Goal: Task Accomplishment & Management: Complete application form

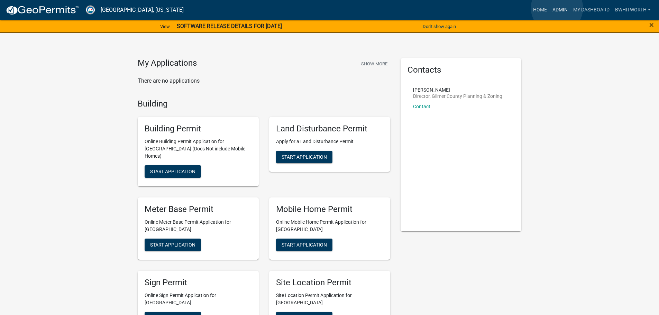
click at [557, 8] on link "Admin" at bounding box center [560, 9] width 21 height 13
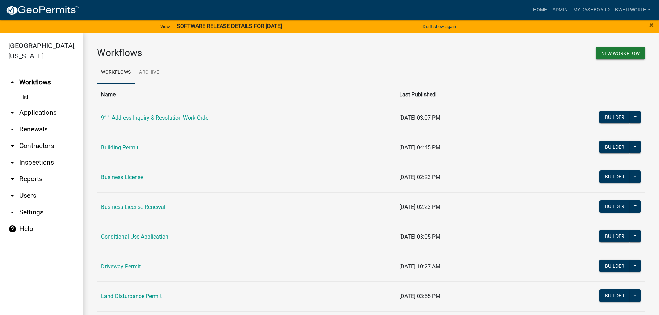
click at [44, 113] on link "arrow_drop_down Applications" at bounding box center [41, 112] width 83 height 17
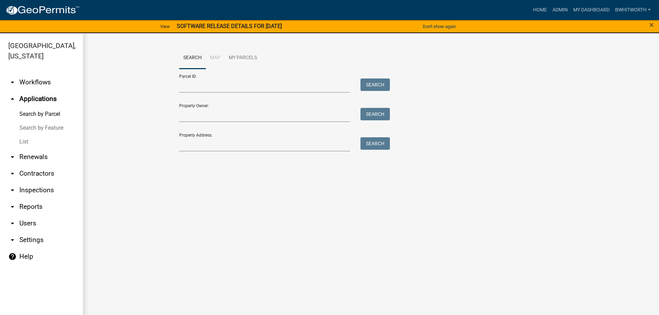
drag, startPoint x: 19, startPoint y: 142, endPoint x: 58, endPoint y: 123, distance: 42.8
click at [20, 142] on link "List" at bounding box center [41, 142] width 83 height 14
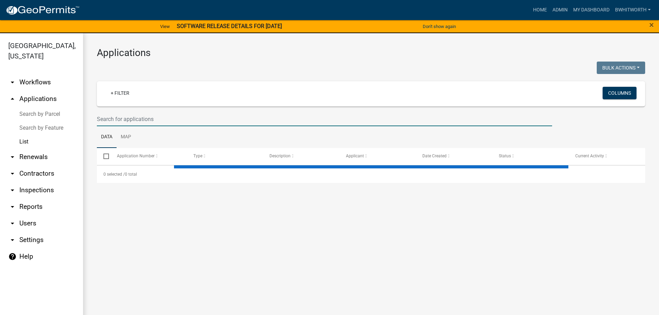
click at [201, 114] on input "text" at bounding box center [324, 119] width 455 height 14
select select "3: 100"
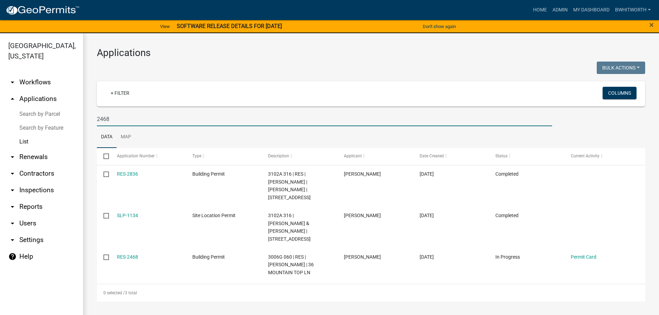
type input "2468"
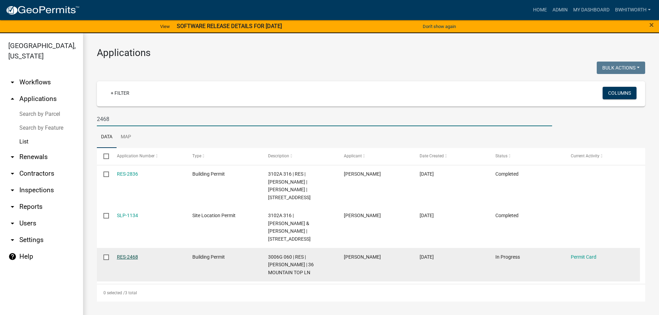
click at [123, 254] on link "RES-2468" at bounding box center [127, 257] width 21 height 6
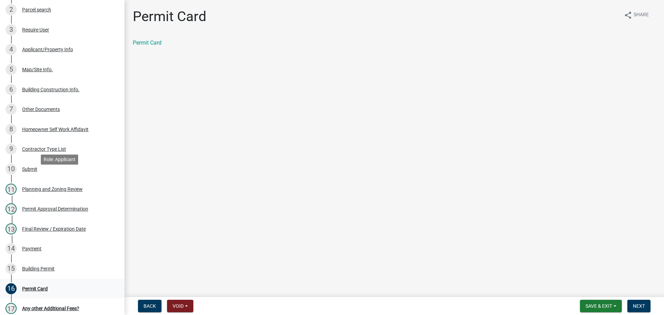
scroll to position [173, 0]
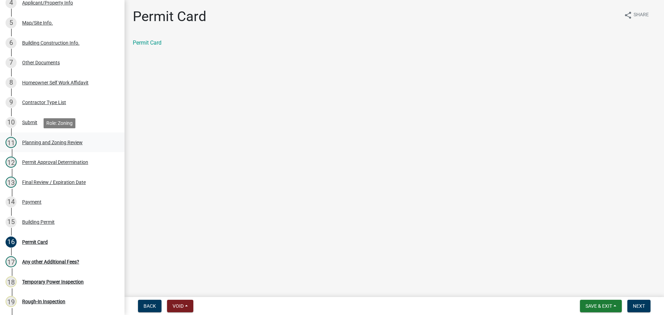
click at [45, 142] on div "Planning and Zoning Review" at bounding box center [52, 142] width 61 height 5
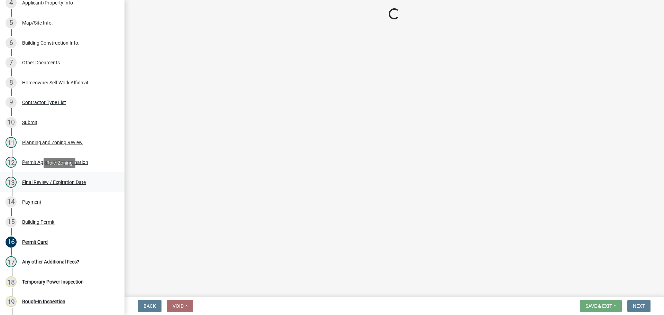
select select "b5c39336-92b9-49ce-a0a5-4e9e9babf743"
select select "f66b4cef-93c9-440c-84d8-a2c8d35cb7c1"
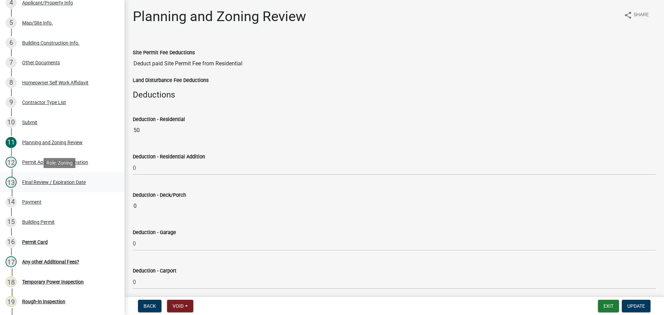
click at [49, 180] on div "Final Review / Expiration Date" at bounding box center [54, 182] width 64 height 5
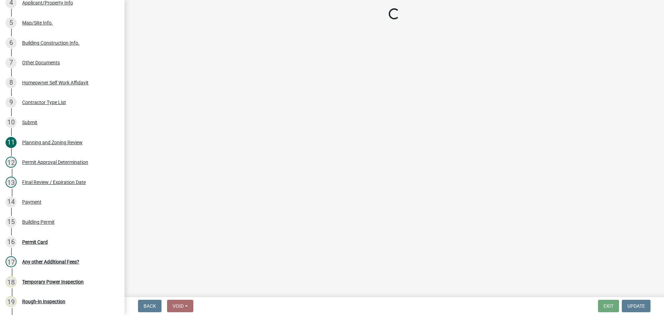
select select "f3ceb3fd-6d25-43c8-a8d6-5ddeb18f621b"
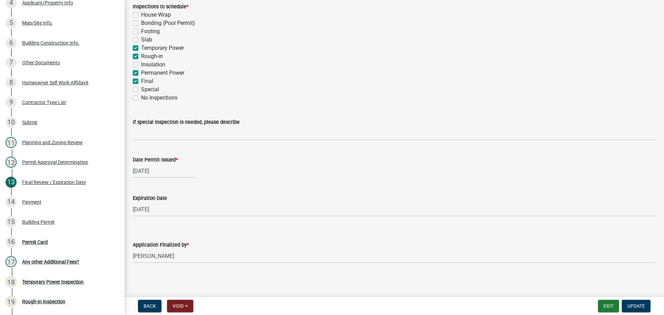
scroll to position [141, 0]
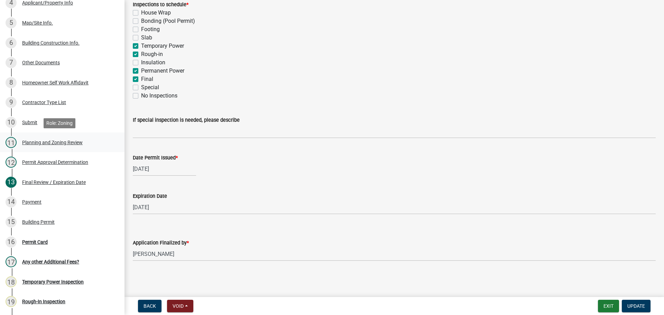
click at [43, 144] on div "Planning and Zoning Review" at bounding box center [52, 142] width 61 height 5
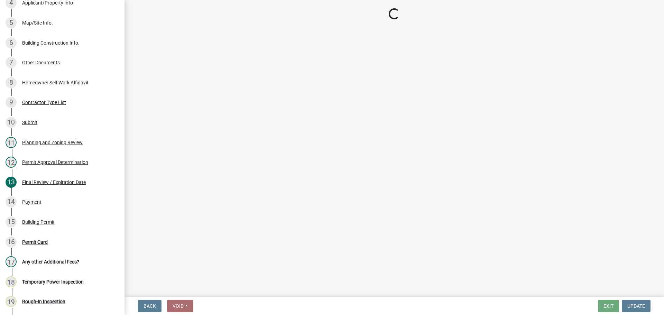
select select "b5c39336-92b9-49ce-a0a5-4e9e9babf743"
select select "f66b4cef-93c9-440c-84d8-a2c8d35cb7c1"
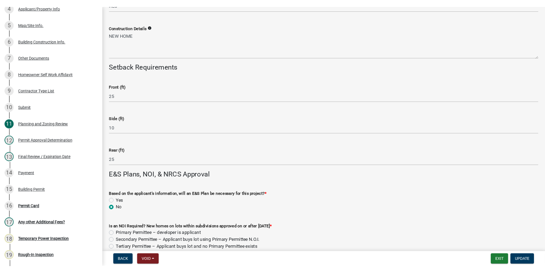
scroll to position [1491, 0]
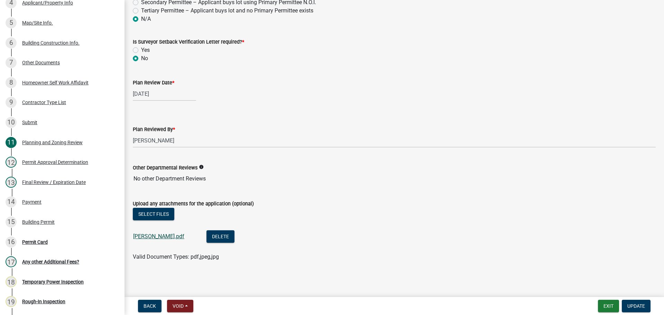
click at [148, 236] on link "[PERSON_NAME].pdf" at bounding box center [158, 236] width 51 height 7
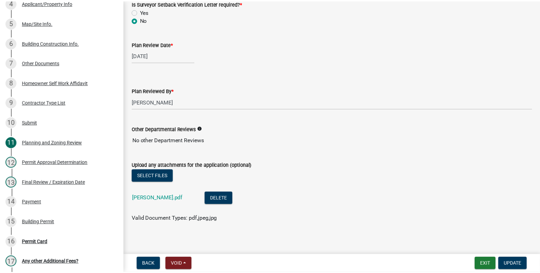
scroll to position [1533, 0]
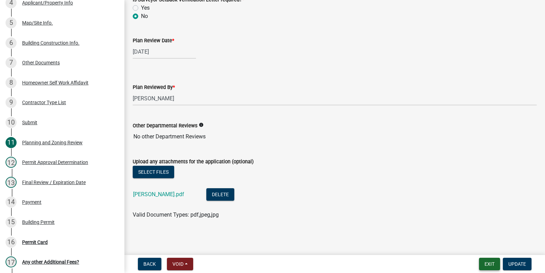
click at [491, 264] on button "Exit" at bounding box center [489, 264] width 21 height 12
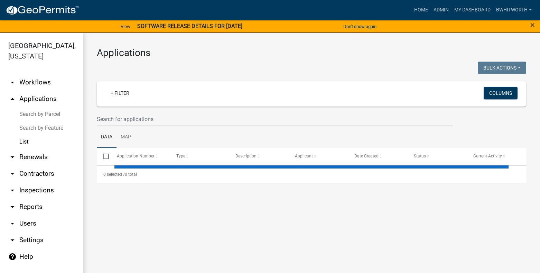
select select "3: 100"
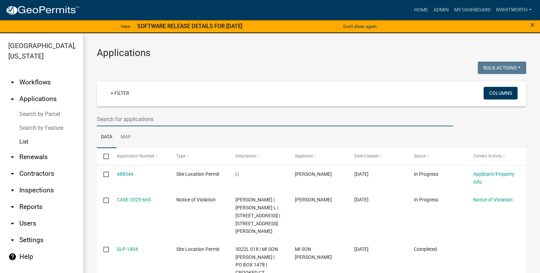
click at [128, 117] on input "text" at bounding box center [275, 119] width 356 height 14
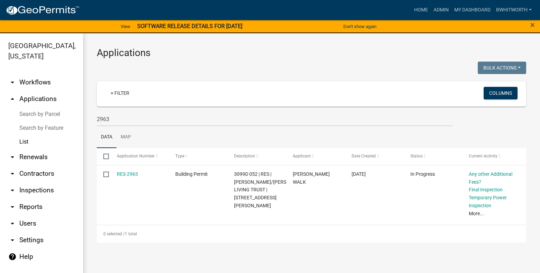
click at [316, 54] on h3 "Applications" at bounding box center [312, 53] width 430 height 12
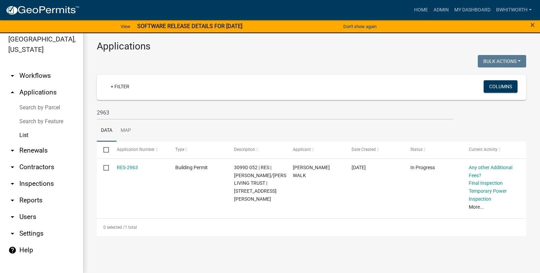
scroll to position [8, 0]
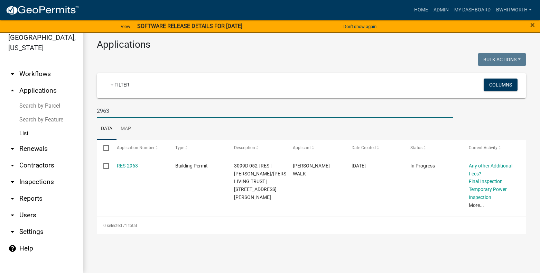
click at [111, 111] on input "2963" at bounding box center [275, 111] width 356 height 14
type input "2"
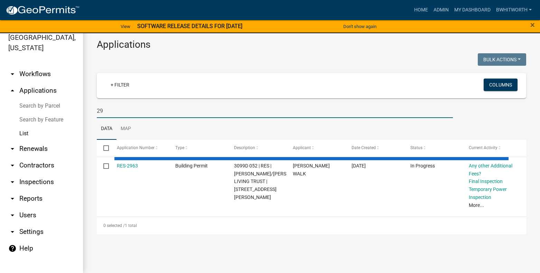
type input "291"
select select "3: 100"
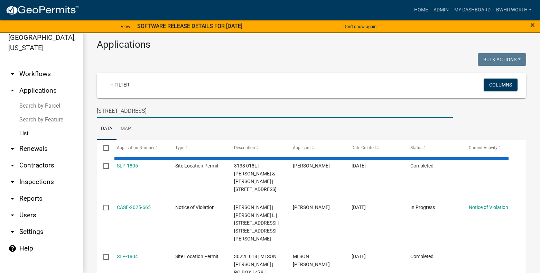
type input "[STREET_ADDRESS]"
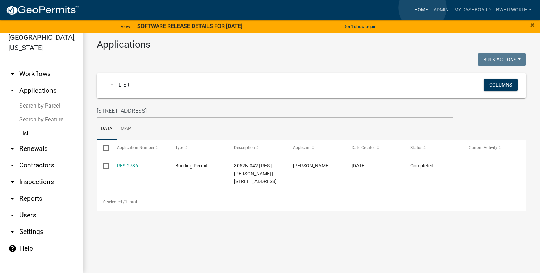
click at [423, 8] on link "Home" at bounding box center [421, 9] width 19 height 13
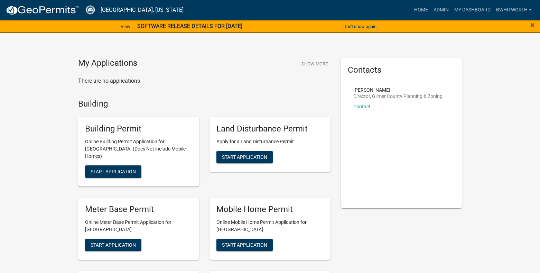
scroll to position [35, 0]
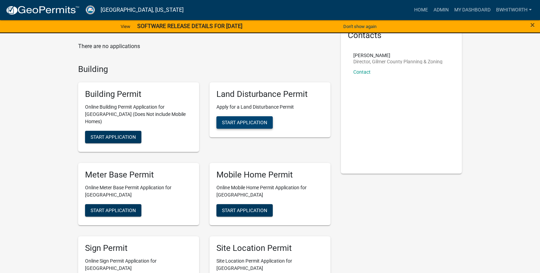
click at [260, 120] on span "Start Application" at bounding box center [244, 123] width 45 height 6
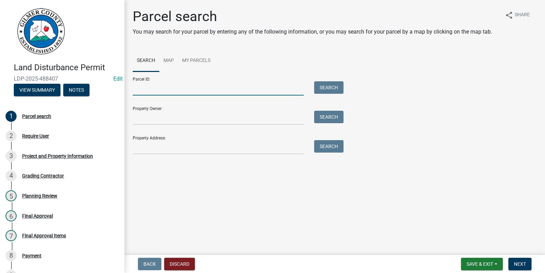
click at [167, 85] on input "Parcel ID:" at bounding box center [218, 88] width 171 height 14
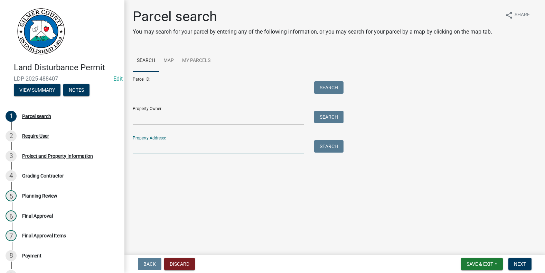
click at [150, 149] on input "Property Address:" at bounding box center [218, 147] width 171 height 14
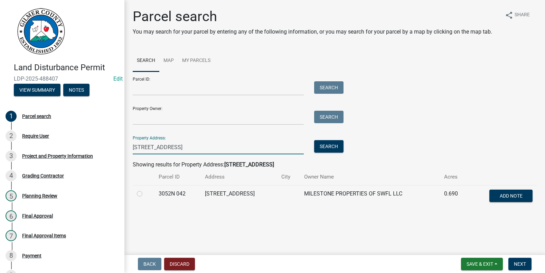
type input "[STREET_ADDRESS]"
click at [145, 190] on label at bounding box center [145, 190] width 0 height 0
click at [145, 194] on 042 "radio" at bounding box center [147, 192] width 4 height 4
radio 042 "true"
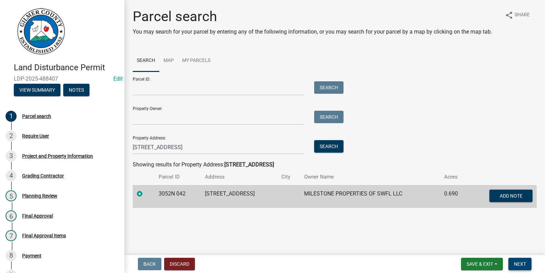
click at [523, 262] on span "Next" at bounding box center [520, 264] width 12 height 6
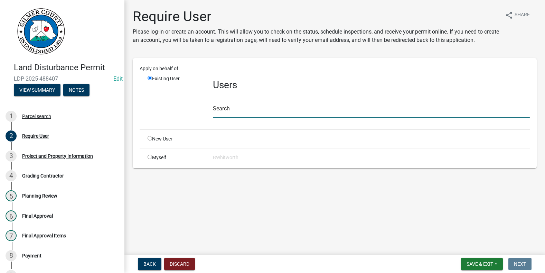
click at [242, 109] on input "text" at bounding box center [371, 110] width 317 height 14
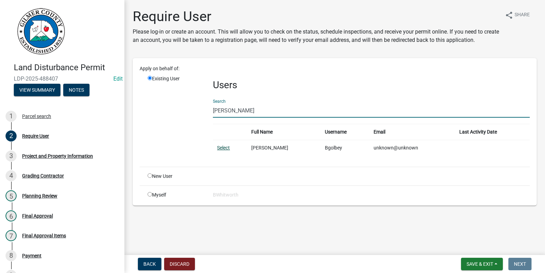
type input "[PERSON_NAME]"
click at [223, 146] on link "Select" at bounding box center [223, 148] width 13 height 6
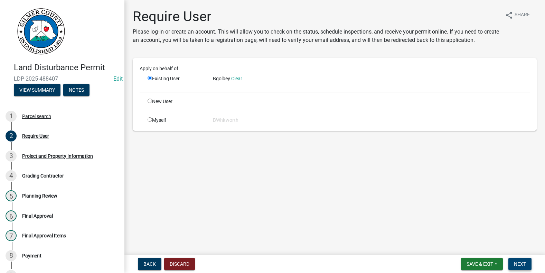
click at [521, 262] on span "Next" at bounding box center [520, 264] width 12 height 6
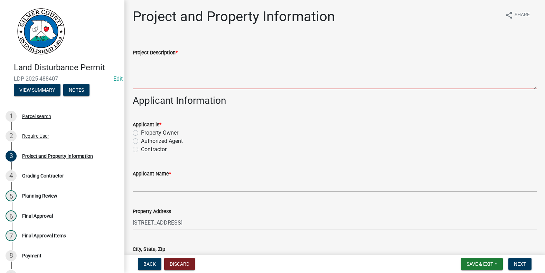
click at [155, 77] on textarea "Project Description *" at bounding box center [335, 73] width 404 height 33
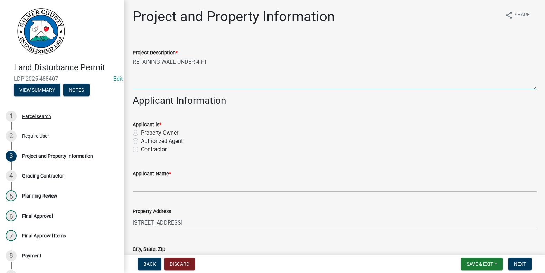
type textarea "RETAINING WALL UNDER 4 FT"
click at [141, 149] on label "Contractor" at bounding box center [154, 149] width 26 height 8
click at [141, 149] on input "Contractor" at bounding box center [143, 147] width 4 height 4
radio input "true"
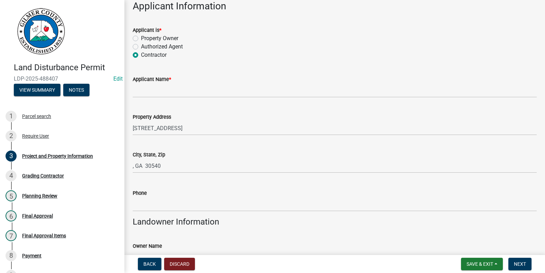
scroll to position [104, 0]
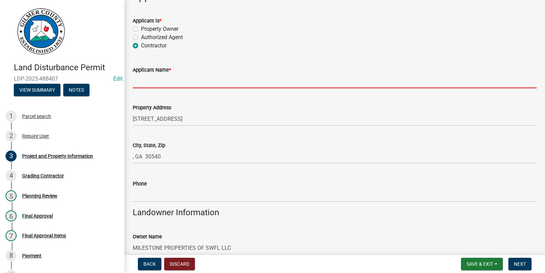
click at [194, 74] on input "Applicant Name *" at bounding box center [335, 81] width 404 height 14
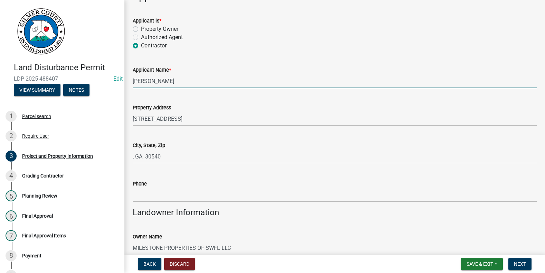
type input "[PERSON_NAME]"
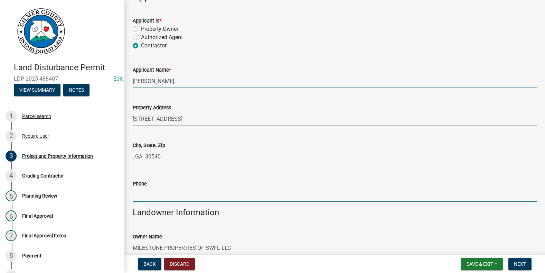
click at [146, 195] on input "Phone" at bounding box center [335, 195] width 404 height 14
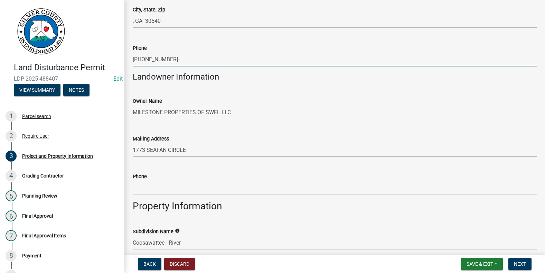
scroll to position [242, 0]
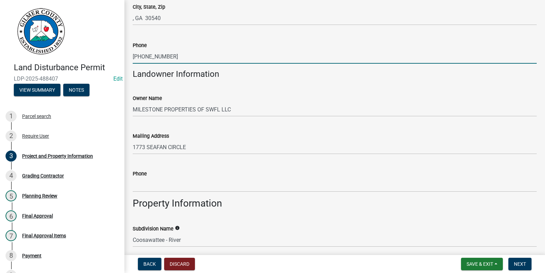
type input "[PHONE_NUMBER]"
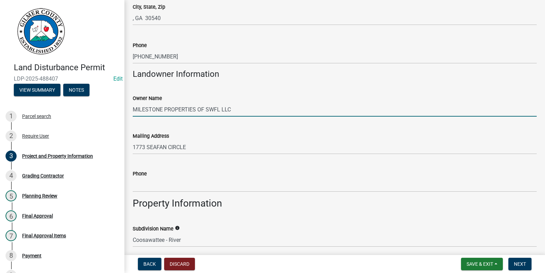
drag, startPoint x: 236, startPoint y: 111, endPoint x: -6, endPoint y: 102, distance: 241.9
click at [0, 102] on html "Internet Explorer does NOT work with GeoPermits. Get a new browser for more sec…" at bounding box center [272, 136] width 545 height 273
type input "[PERSON_NAME]"
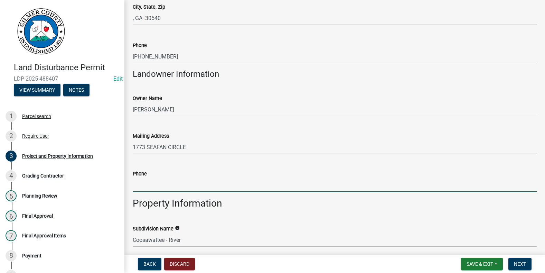
click at [157, 182] on input "Phone" at bounding box center [335, 185] width 404 height 14
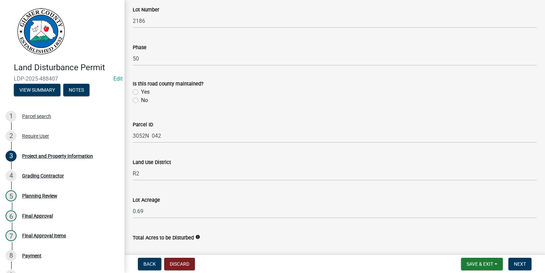
scroll to position [592, 0]
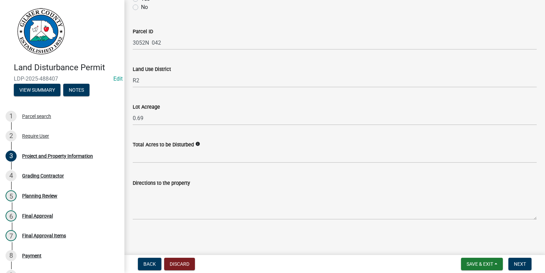
type input "[PHONE_NUMBER]"
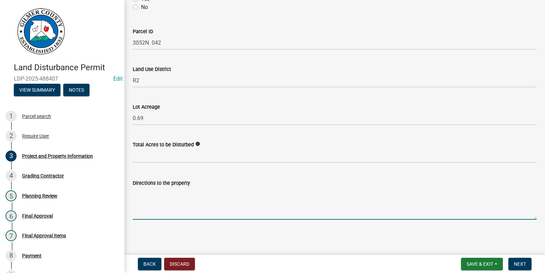
click at [192, 200] on textarea "Directions to the property" at bounding box center [335, 203] width 404 height 33
click at [523, 263] on span "Next" at bounding box center [520, 264] width 12 height 6
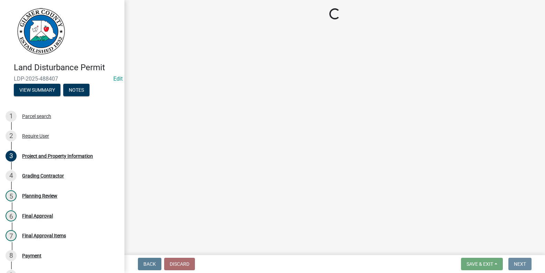
scroll to position [0, 0]
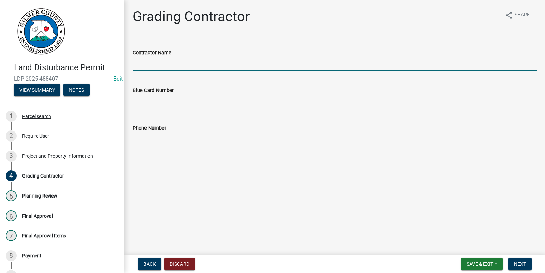
click at [165, 63] on input "Contractor Name" at bounding box center [335, 64] width 404 height 14
type input "B"
click at [521, 264] on span "Next" at bounding box center [520, 264] width 12 height 6
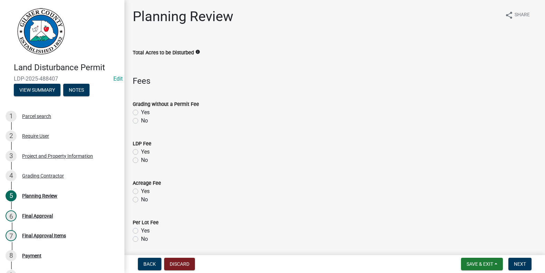
click at [141, 151] on label "Yes" at bounding box center [145, 152] width 9 height 8
click at [141, 151] on input "Yes" at bounding box center [143, 150] width 4 height 4
radio input "true"
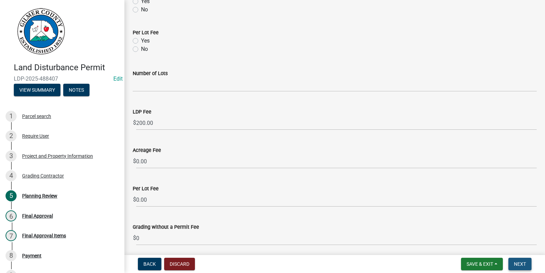
click at [523, 262] on span "Next" at bounding box center [520, 264] width 12 height 6
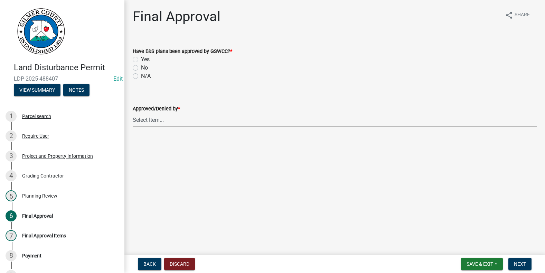
click at [141, 76] on label "N/A" at bounding box center [146, 76] width 10 height 8
click at [141, 76] on input "N/A" at bounding box center [143, 74] width 4 height 4
radio input "true"
click at [164, 121] on select "Select Item... [PERSON_NAME] [PERSON_NAME] [PERSON_NAME] [PERSON_NAME] [PERSON_…" at bounding box center [335, 120] width 404 height 14
click at [133, 113] on select "Select Item... [PERSON_NAME] [PERSON_NAME] [PERSON_NAME] [PERSON_NAME] [PERSON_…" at bounding box center [335, 120] width 404 height 14
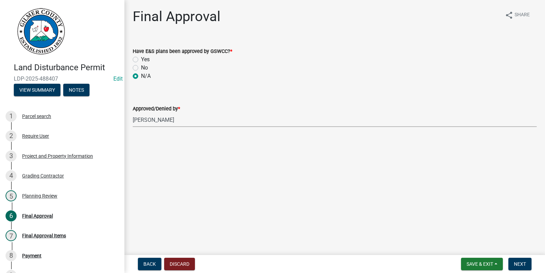
select select "f66b4cef-93c9-440c-84d8-a2c8d35cb7c1"
click at [517, 260] on button "Next" at bounding box center [520, 264] width 23 height 12
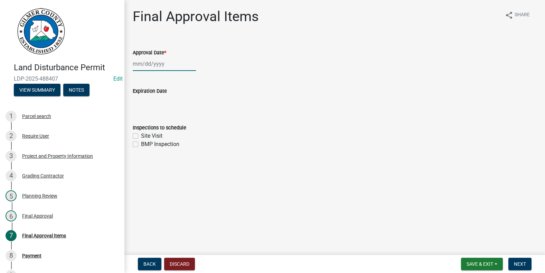
click at [147, 65] on div at bounding box center [164, 64] width 63 height 14
select select "10"
select select "2025"
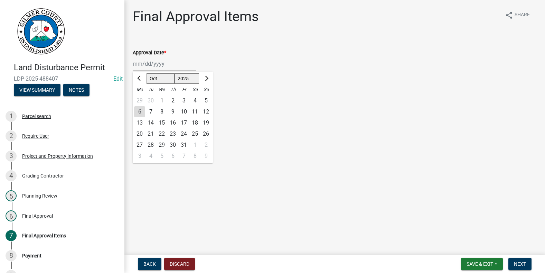
click at [141, 111] on div "6" at bounding box center [139, 111] width 11 height 11
type input "[DATE]"
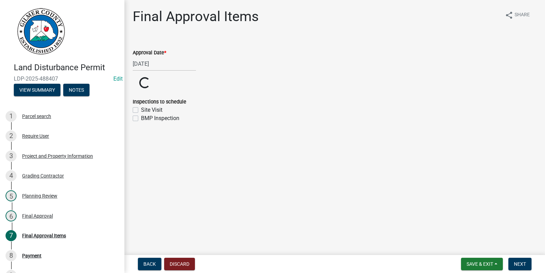
click at [141, 110] on label "Site Visit" at bounding box center [151, 110] width 21 height 8
click at [141, 110] on input "Site Visit" at bounding box center [143, 108] width 4 height 4
checkbox input "true"
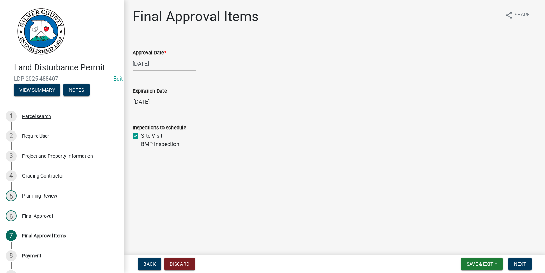
click at [141, 143] on label "BMP Inspection" at bounding box center [160, 144] width 38 height 8
click at [141, 143] on input "BMP Inspection" at bounding box center [143, 142] width 4 height 4
checkbox input "true"
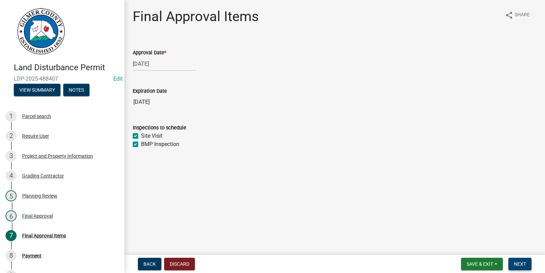
click at [516, 264] on span "Next" at bounding box center [520, 264] width 12 height 6
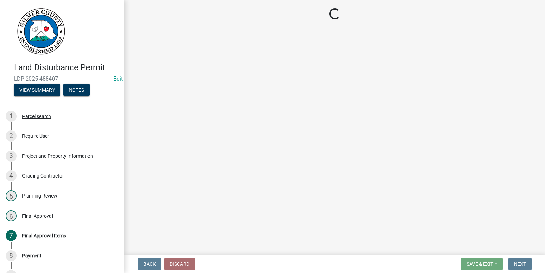
select select "2: 1"
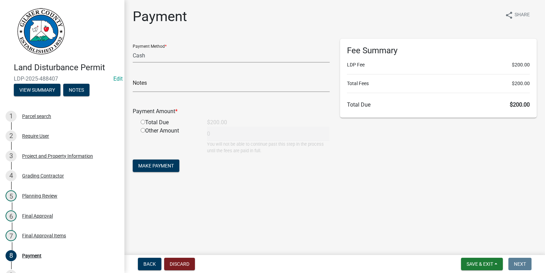
click at [144, 122] on input "radio" at bounding box center [143, 122] width 4 height 4
radio input "true"
type input "200"
click at [165, 161] on button "Make Payment" at bounding box center [156, 165] width 47 height 12
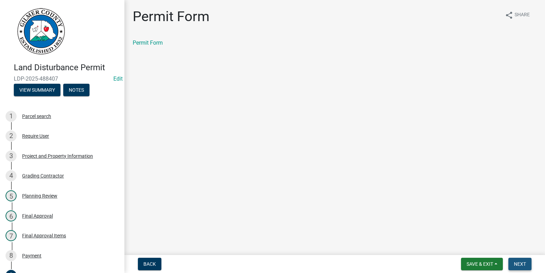
click at [521, 261] on span "Next" at bounding box center [520, 264] width 12 height 6
click at [158, 43] on link "Permit Card" at bounding box center [147, 42] width 29 height 7
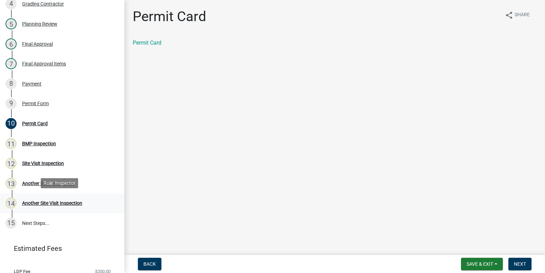
scroll to position [173, 0]
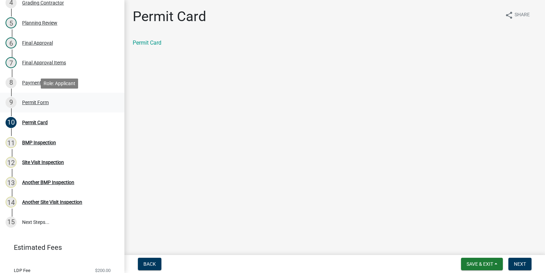
click at [33, 100] on div "Permit Form" at bounding box center [35, 102] width 27 height 5
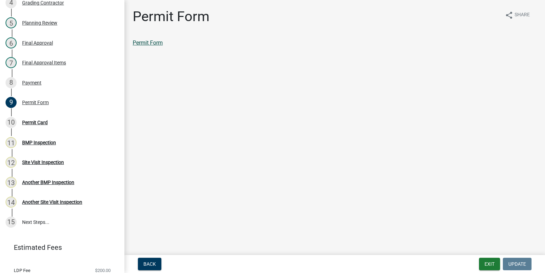
click at [146, 42] on link "Permit Form" at bounding box center [148, 42] width 30 height 7
click at [36, 82] on div "Payment" at bounding box center [31, 82] width 19 height 5
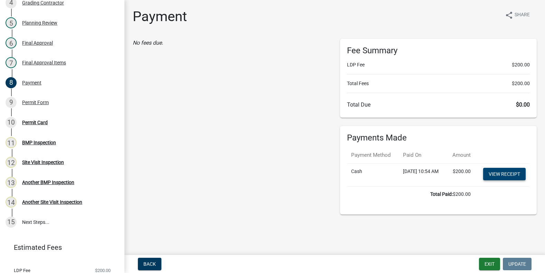
click at [495, 180] on link "View receipt" at bounding box center [504, 174] width 43 height 12
